Goal: Check status: Check status

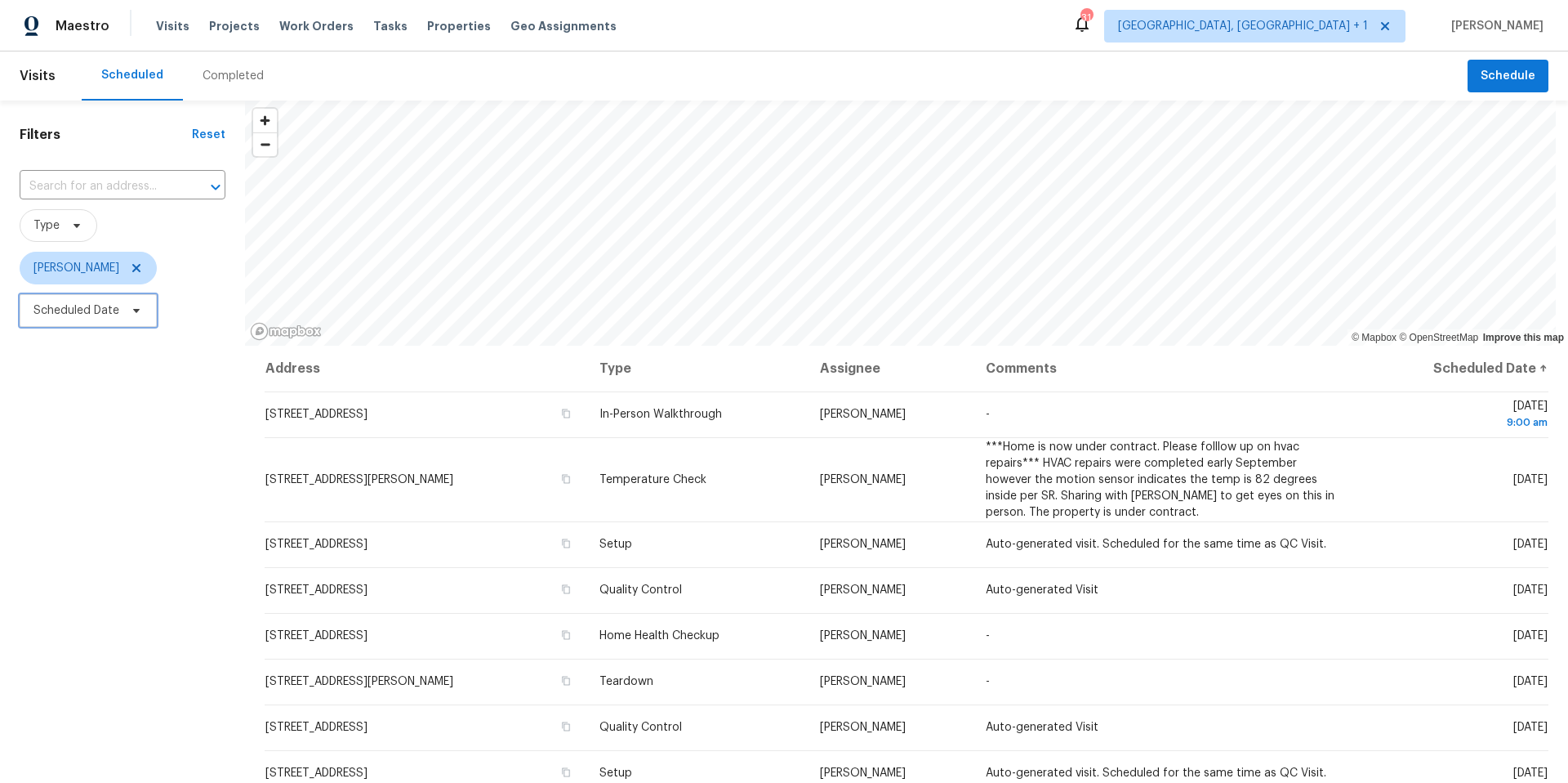
click at [116, 310] on span "Scheduled Date" at bounding box center [76, 310] width 86 height 16
click at [129, 363] on input "text" at bounding box center [110, 365] width 161 height 33
select select "9"
select select "2025"
select select "10"
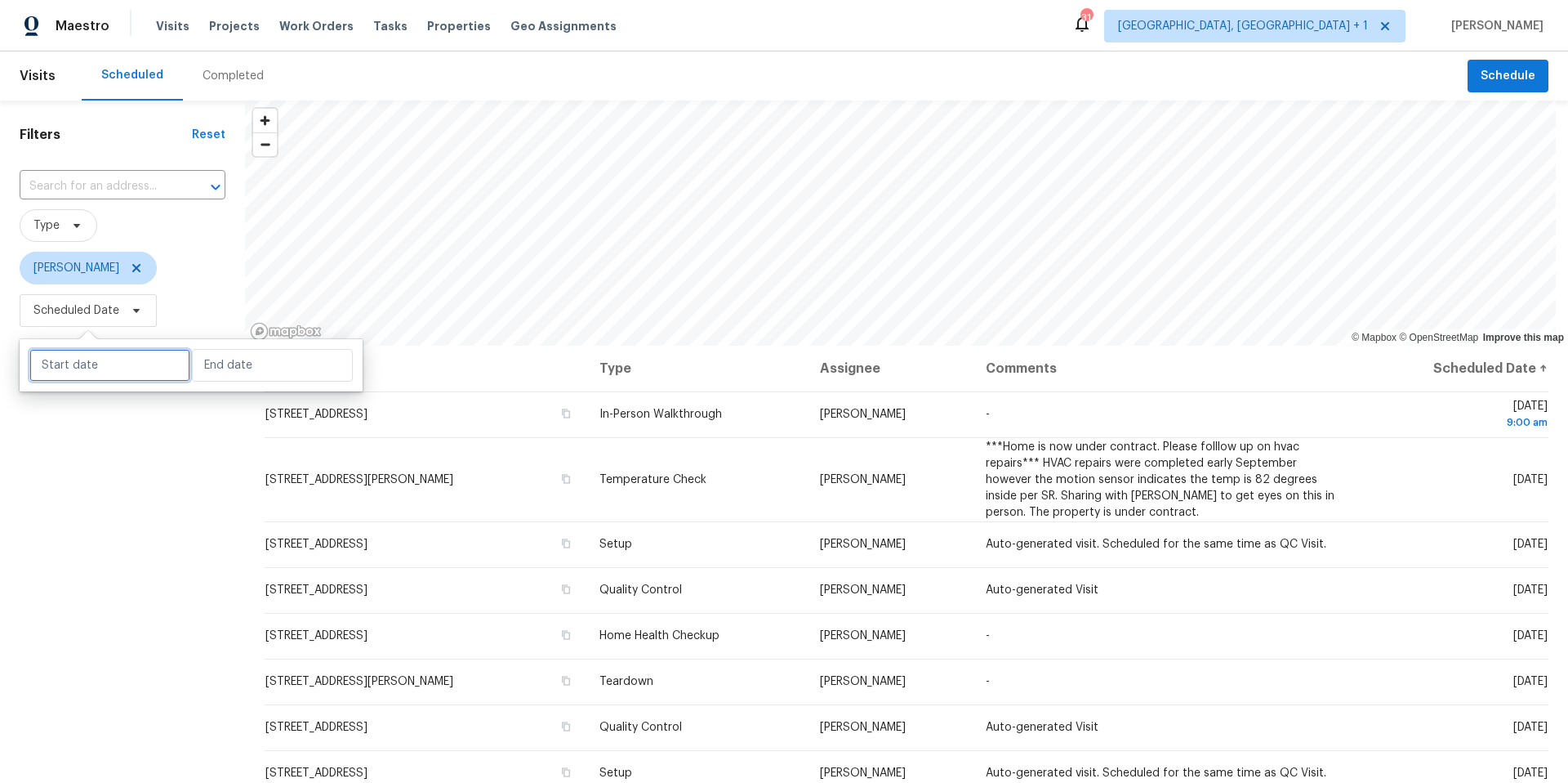
select select "2025"
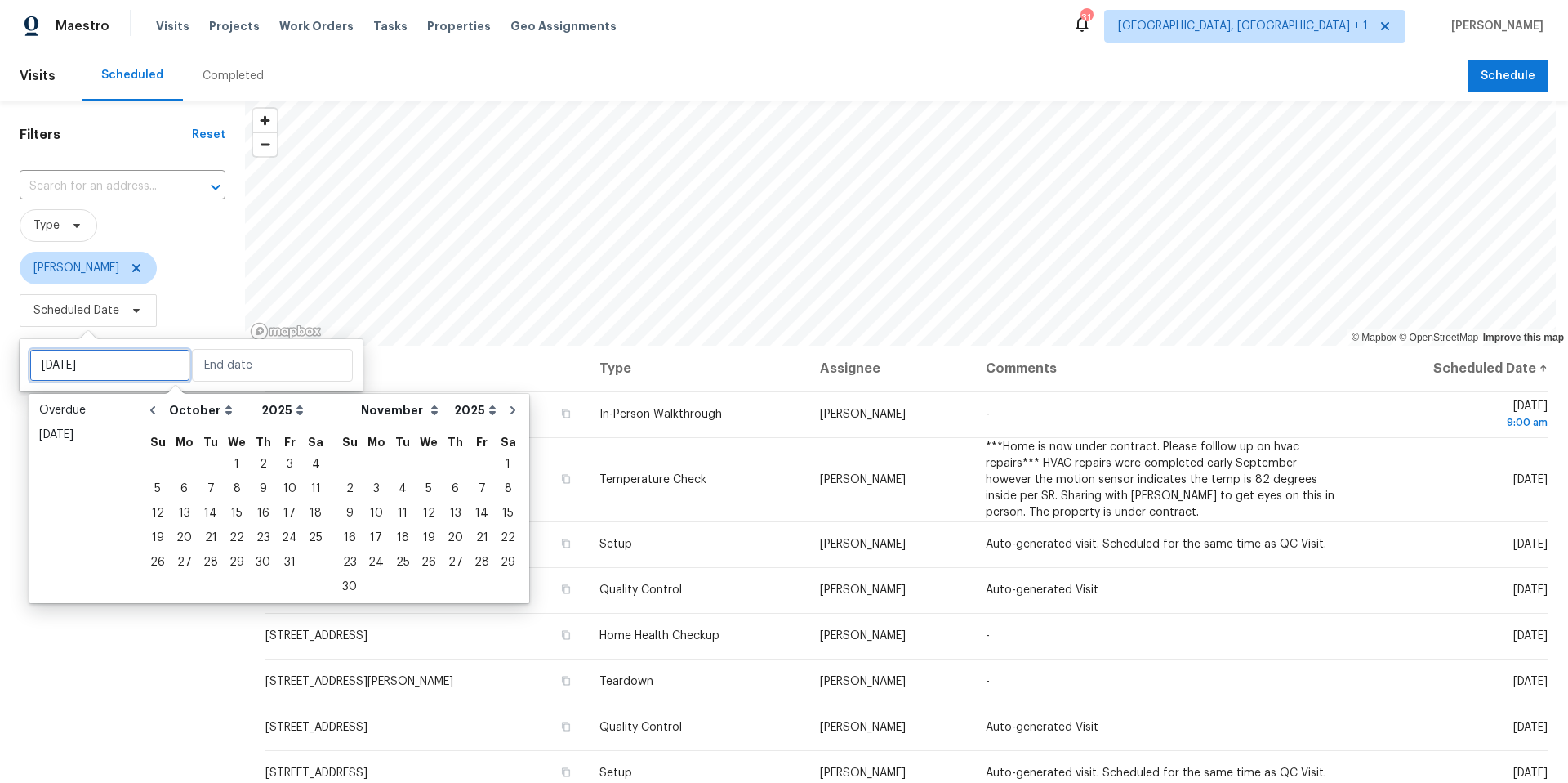
type input "[DATE]"
click at [256, 489] on div "9" at bounding box center [262, 488] width 26 height 23
type input "[DATE]"
click at [256, 489] on div "9" at bounding box center [262, 488] width 26 height 23
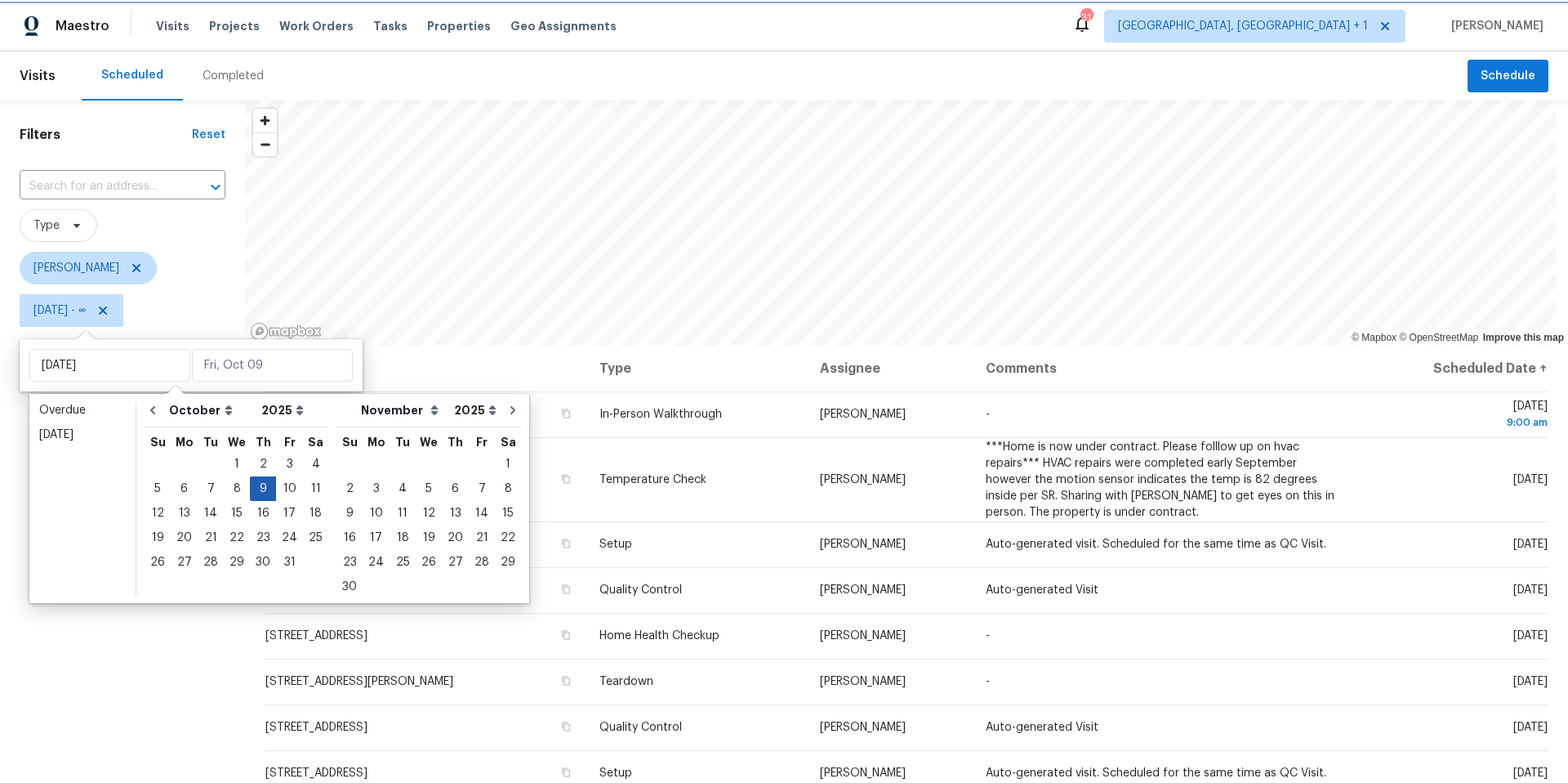
type input "[DATE]"
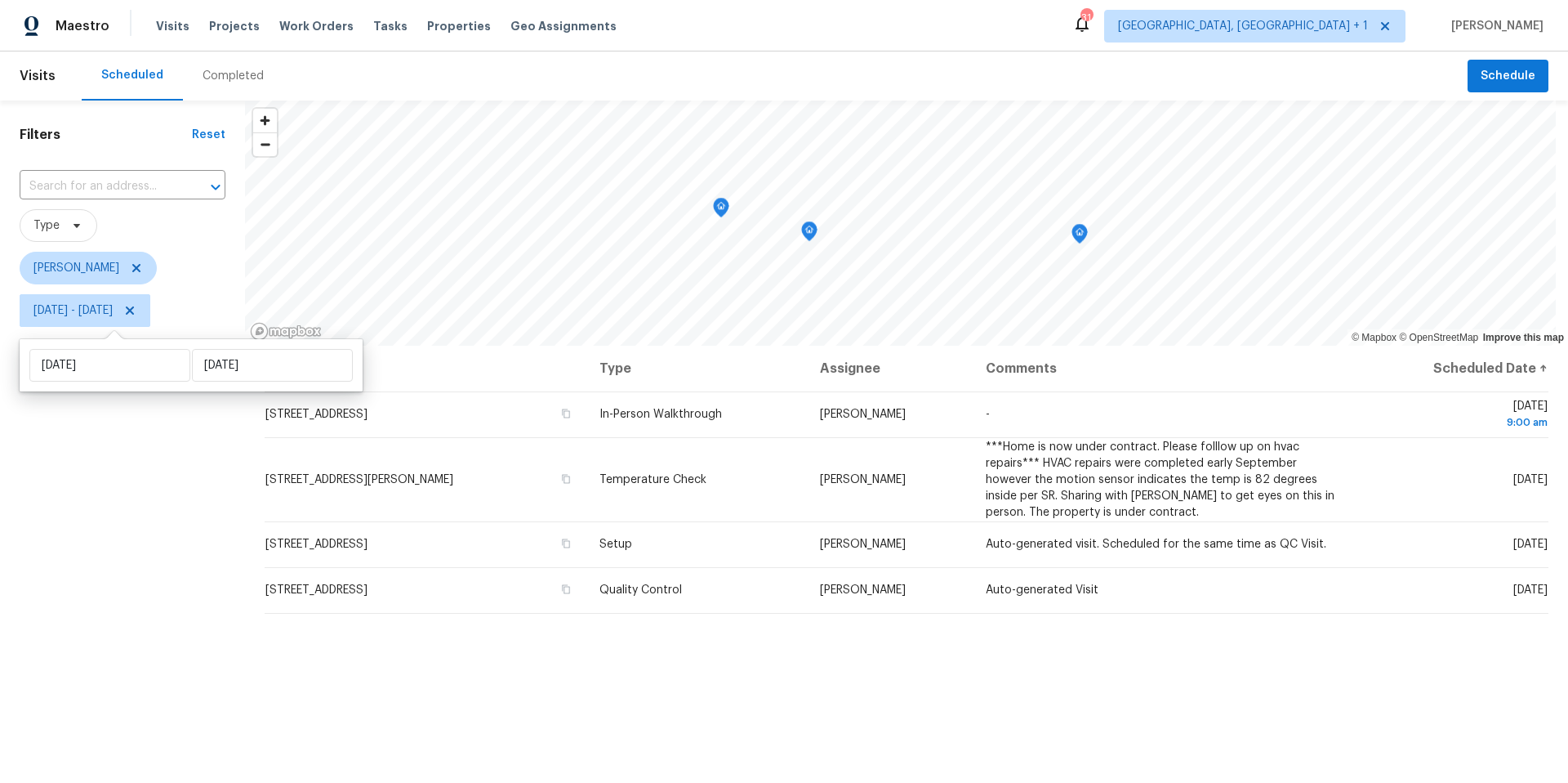
click at [127, 491] on div "Filters Reset ​ Type [PERSON_NAME] [DATE] - [DATE]" at bounding box center [123, 535] width 245 height 870
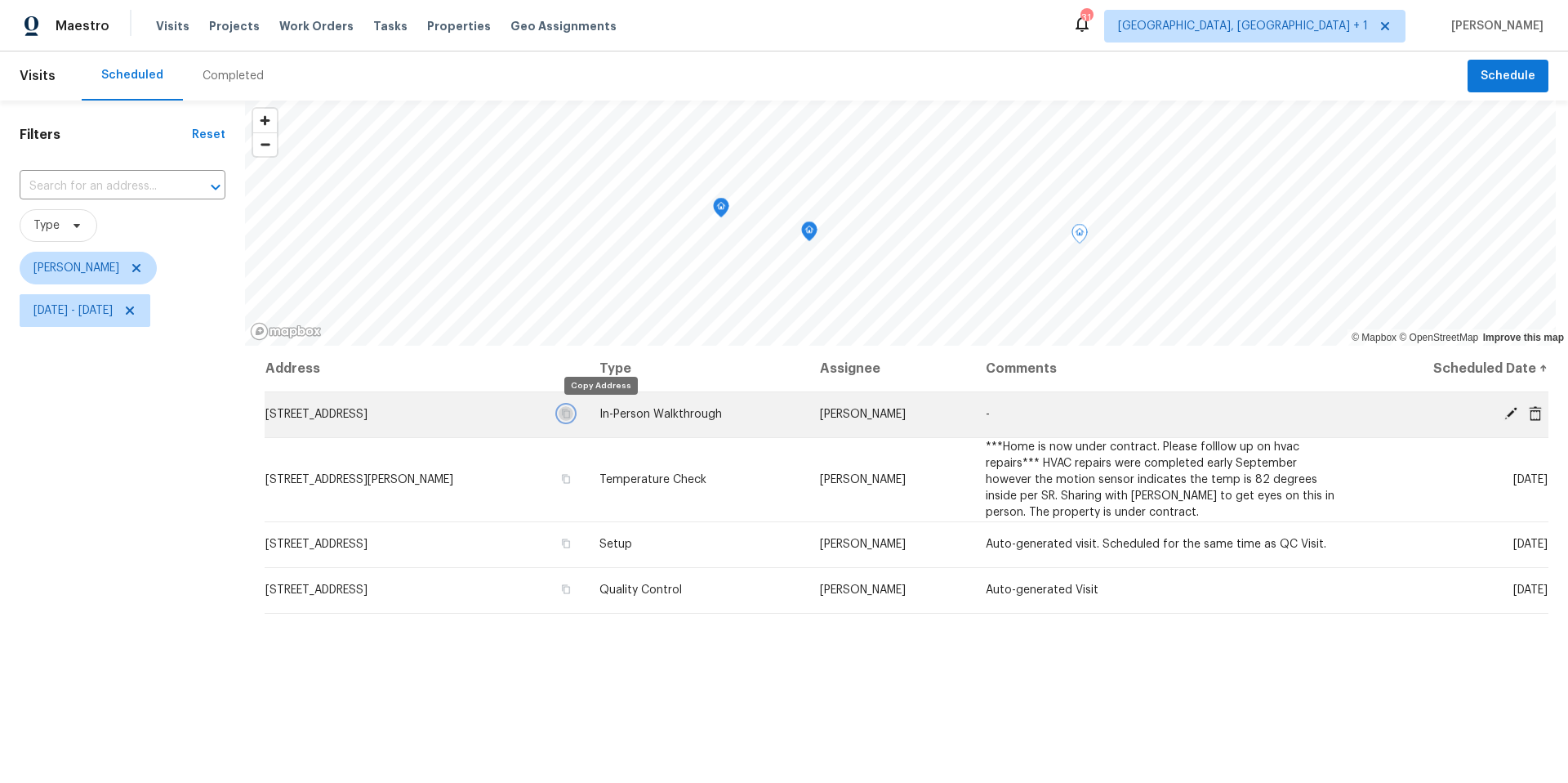
click at [570, 409] on icon "button" at bounding box center [566, 413] width 9 height 9
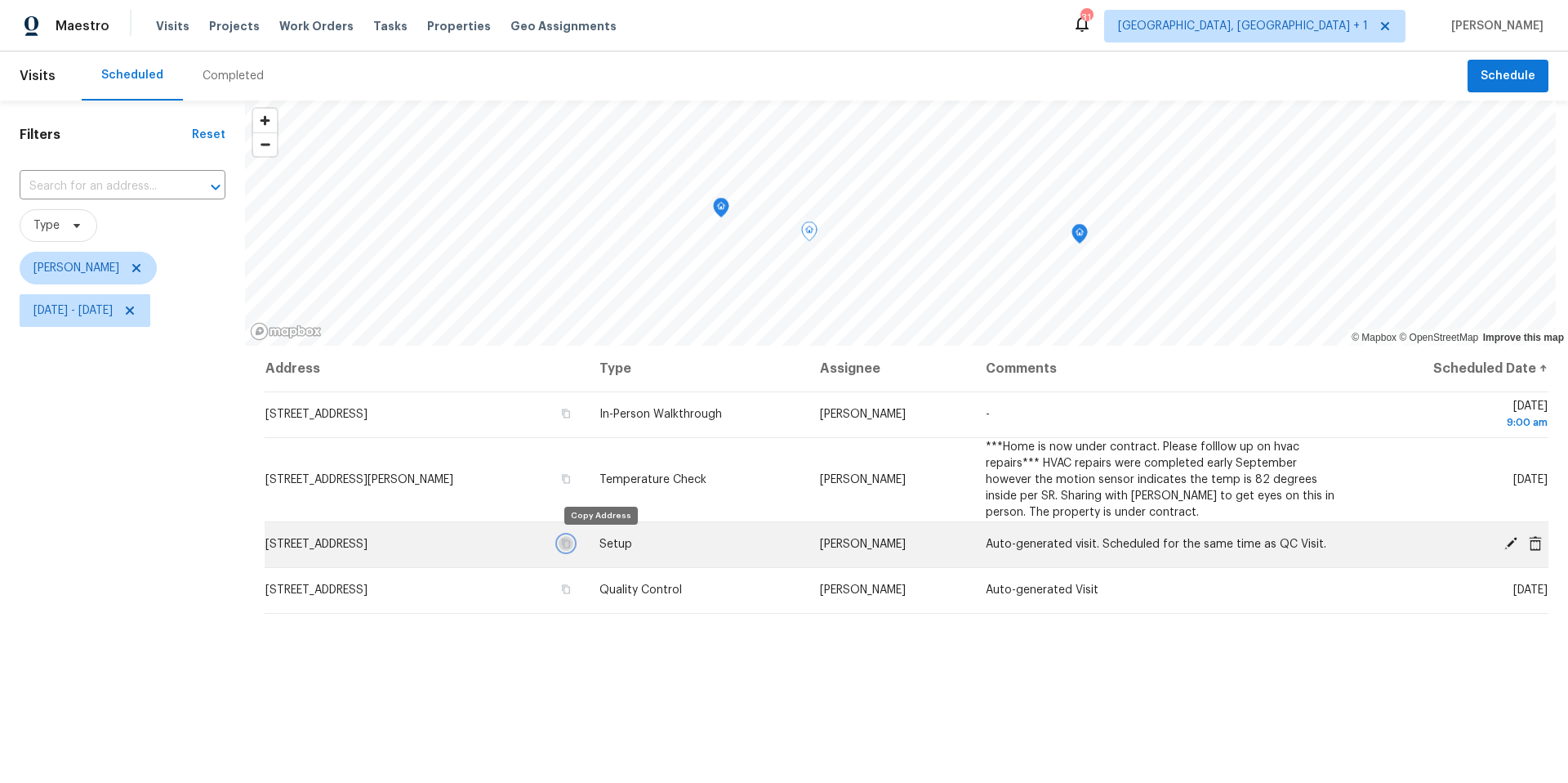
click at [571, 542] on icon "button" at bounding box center [565, 543] width 9 height 9
click at [571, 544] on icon "button" at bounding box center [565, 543] width 9 height 9
